Goal: Transaction & Acquisition: Download file/media

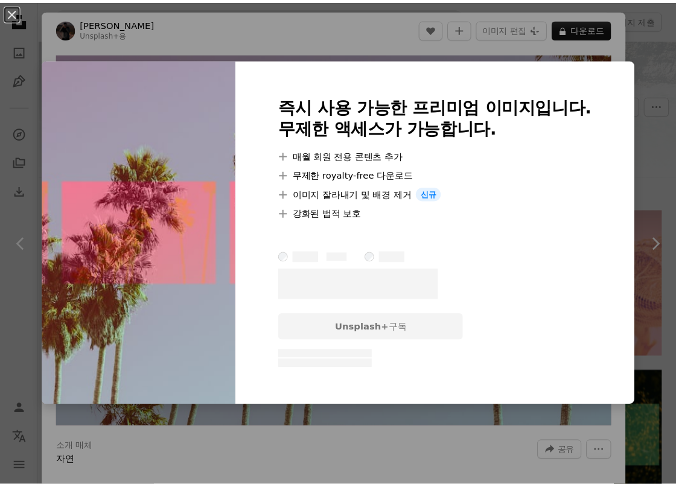
scroll to position [410, 0]
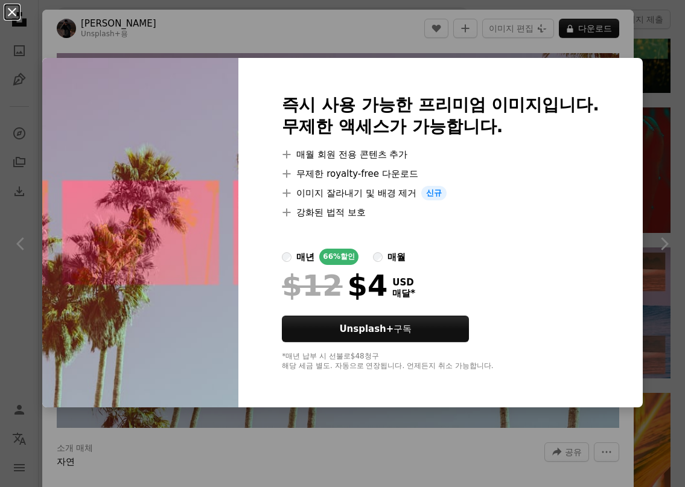
click at [16, 14] on button "An X shape" at bounding box center [12, 12] width 14 height 14
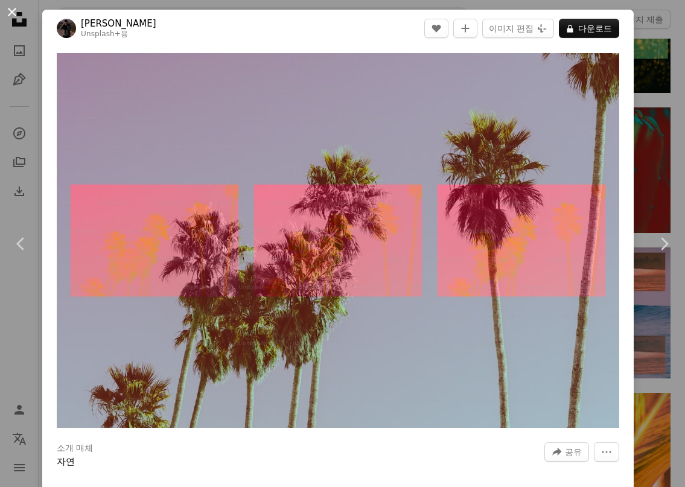
click at [16, 13] on button "An X shape" at bounding box center [12, 12] width 14 height 14
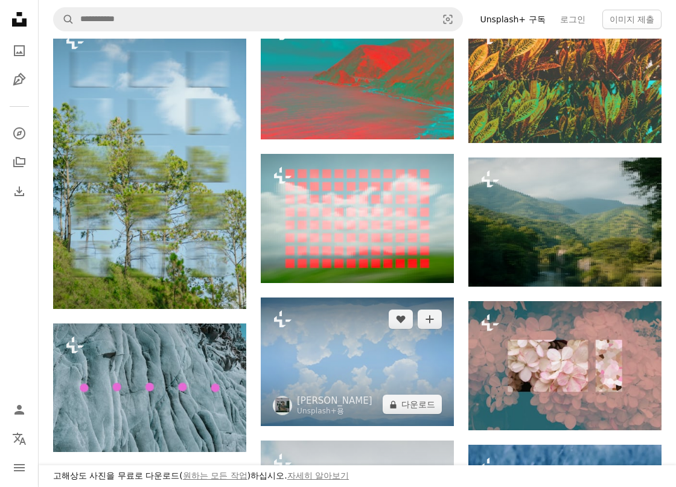
scroll to position [904, 0]
click at [384, 336] on img at bounding box center [357, 362] width 193 height 129
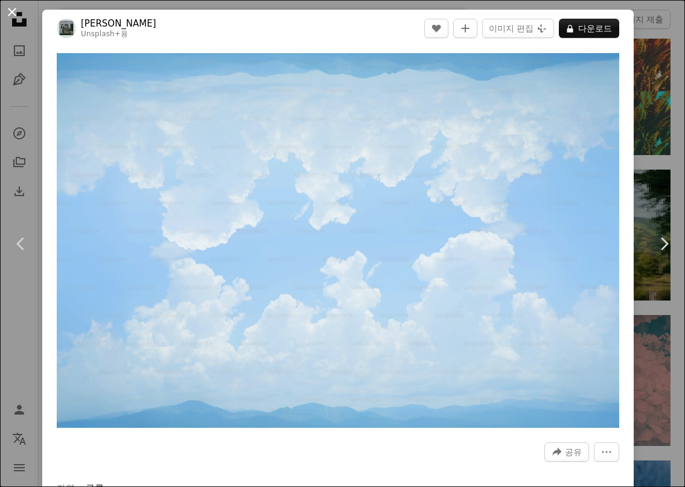
click at [14, 14] on button "An X shape" at bounding box center [12, 12] width 14 height 14
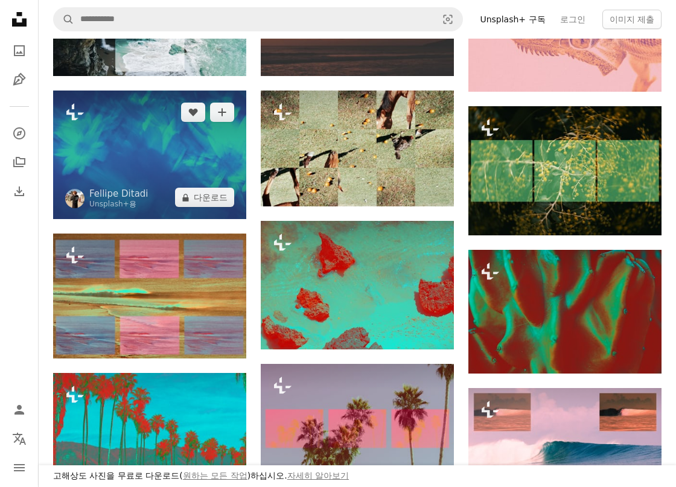
scroll to position [13, 0]
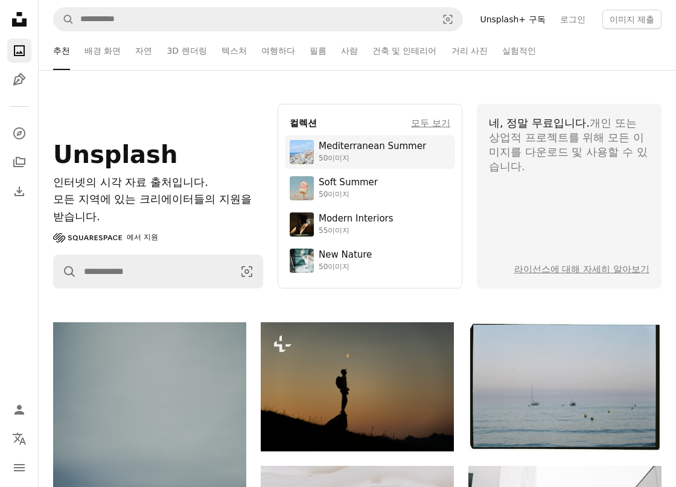
click at [358, 154] on div "50이미지" at bounding box center [373, 159] width 108 height 10
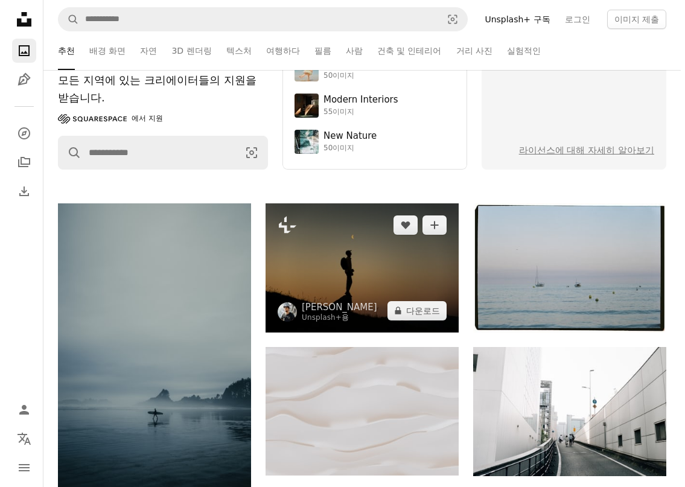
scroll to position [373, 0]
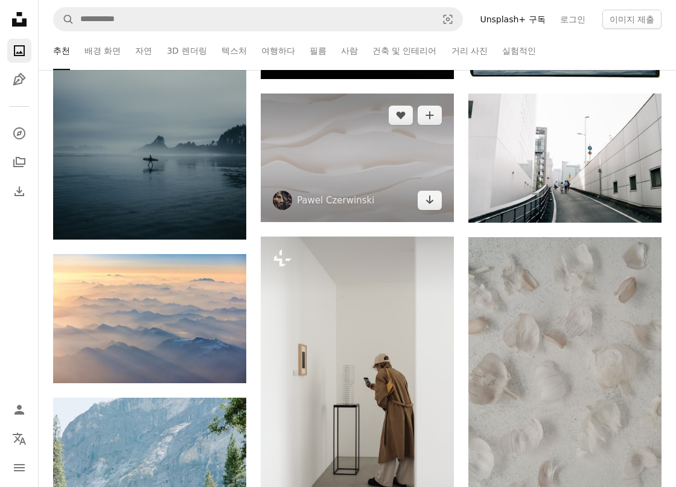
click at [359, 146] on img at bounding box center [357, 158] width 193 height 129
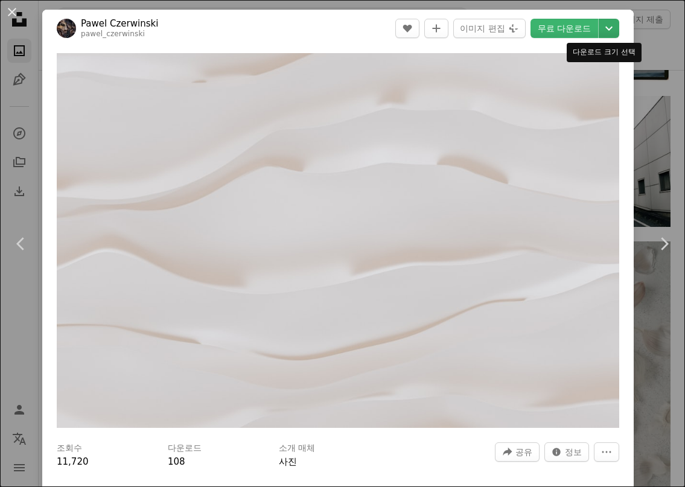
click at [600, 32] on icon "Chevron down" at bounding box center [609, 28] width 19 height 14
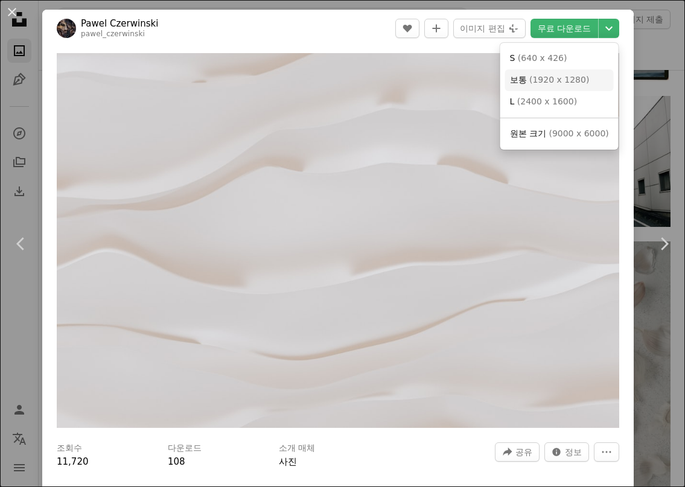
click at [583, 79] on link "보통 ( 1920 x 1280 )" at bounding box center [560, 80] width 109 height 22
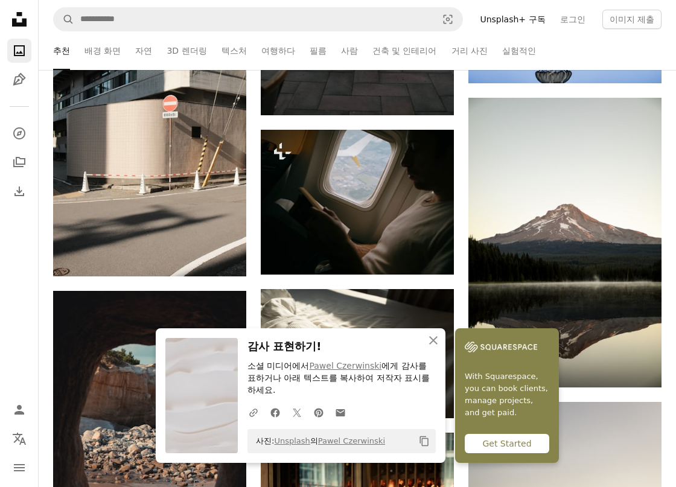
scroll to position [1117, 0]
